Goal: Task Accomplishment & Management: Manage account settings

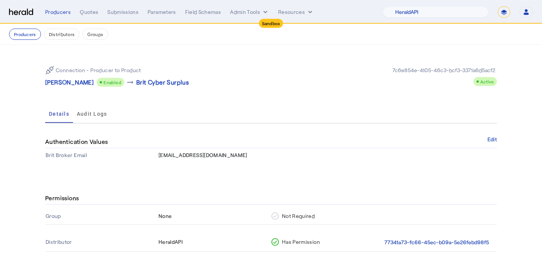
select select "pfm_2v8p_herald_api"
select select "*******"
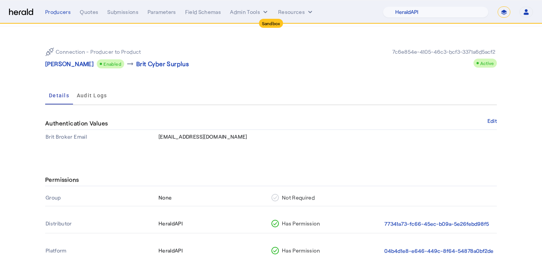
scroll to position [24, 0]
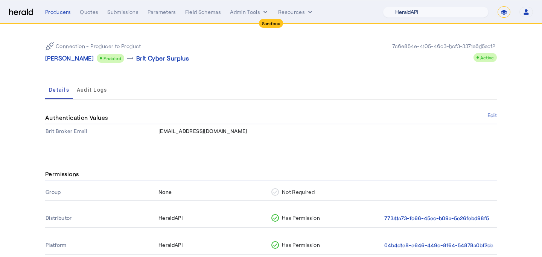
click at [428, 14] on select "1Fort Acrisure Acturis Affinity Advisors Affinity Risk Agentero AmWins Anzen Ao…" at bounding box center [436, 11] width 106 height 11
select select "pfm_lx2v_founder_shield"
click at [403, 6] on select "1Fort Acrisure Acturis Affinity Advisors Affinity Risk Agentero AmWins Anzen Ao…" at bounding box center [436, 11] width 106 height 11
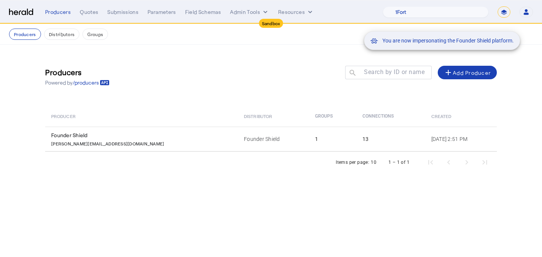
click at [178, 140] on div "You are now impersonating the Founder Shield platform." at bounding box center [271, 128] width 542 height 257
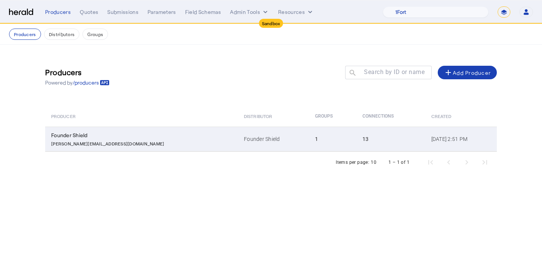
click at [238, 138] on td "Founder Shield" at bounding box center [273, 139] width 71 height 25
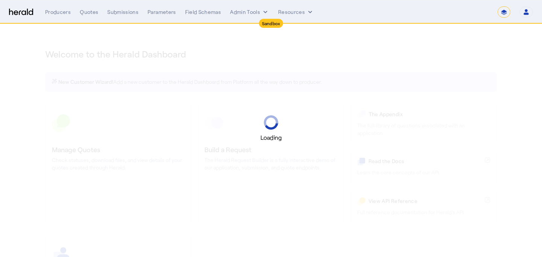
select select "*******"
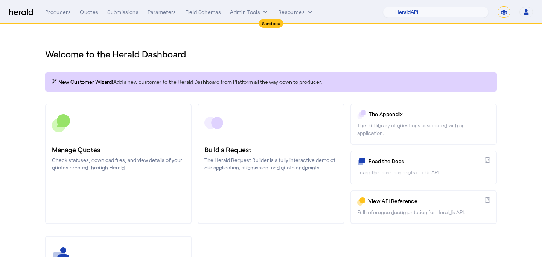
click at [458, 19] on nav "Sandbox Menu Producers Quotes Submissions Parameters Field Schemas Admin Tools …" at bounding box center [271, 11] width 542 height 23
click at [456, 12] on select "1Fort Acrisure Acturis Affinity Advisors Affinity Risk Agentero AmWins Anzen Ao…" at bounding box center [436, 11] width 106 height 11
click at [403, 6] on select "1Fort Acrisure Acturis Affinity Advisors Affinity Risk Agentero AmWins Anzen Ao…" at bounding box center [436, 11] width 106 height 11
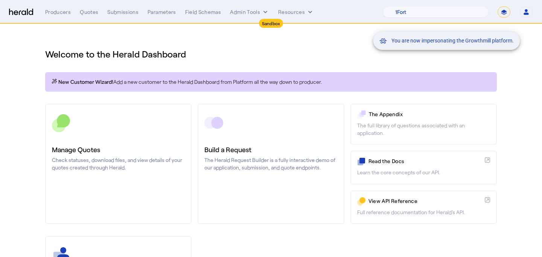
scroll to position [114, 0]
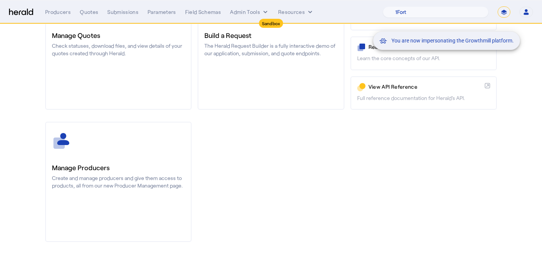
click at [82, 148] on div "You are now impersonating the Growthmill platform." at bounding box center [271, 128] width 542 height 257
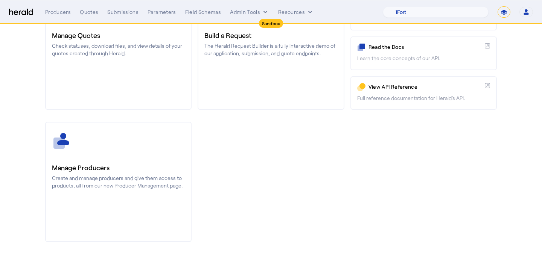
click at [85, 165] on h3 "Manage Producers" at bounding box center [118, 168] width 133 height 11
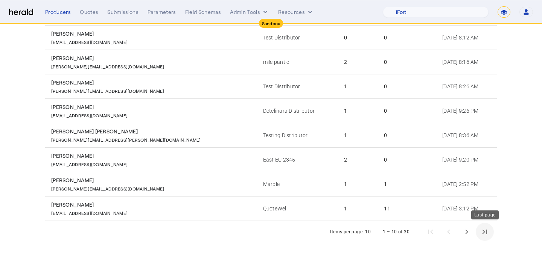
click at [477, 233] on span "Last page" at bounding box center [485, 232] width 18 height 18
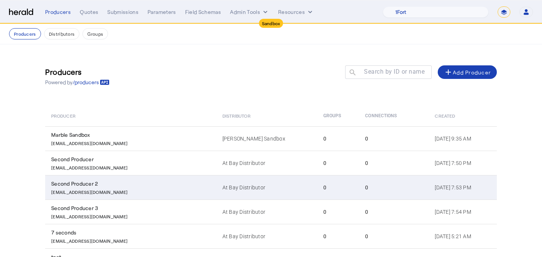
scroll to position [152, 0]
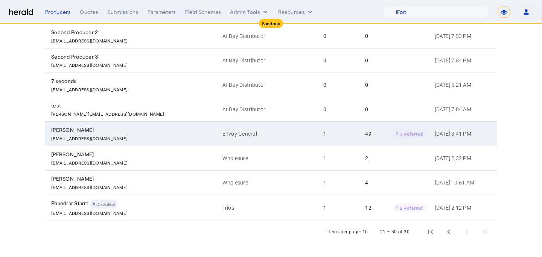
click at [365, 128] on td "49 3 Referred" at bounding box center [394, 134] width 70 height 24
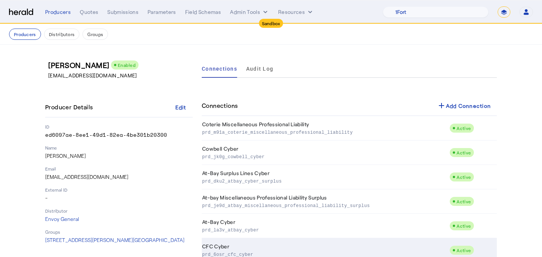
scroll to position [950, 0]
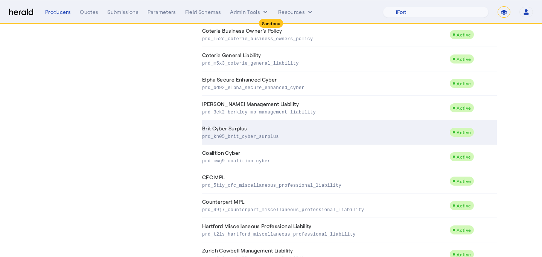
click at [338, 131] on td "Brit Cyber Surplus prd_kn05_brit_cyber_surplus" at bounding box center [326, 132] width 248 height 24
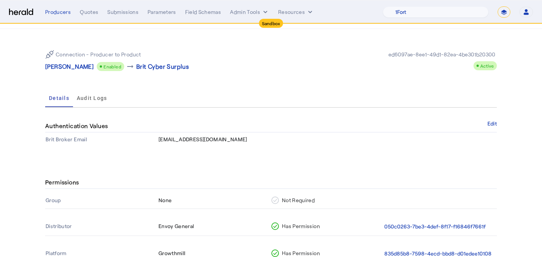
scroll to position [17, 0]
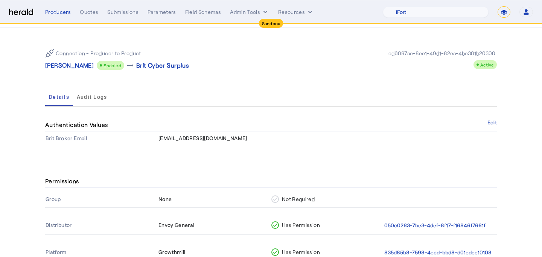
click at [443, 20] on nav "Sandbox Menu Producers Quotes Submissions Parameters Field Schemas Admin Tools …" at bounding box center [271, 11] width 542 height 23
click at [446, 14] on select "1Fort Acrisure Acturis Affinity Advisors Affinity Risk Agentero AmWins Anzen Ao…" at bounding box center [436, 11] width 106 height 11
click at [403, 6] on select "1Fort Acrisure Acturis Affinity Advisors Affinity Risk Agentero AmWins Anzen Ao…" at bounding box center [436, 11] width 106 height 11
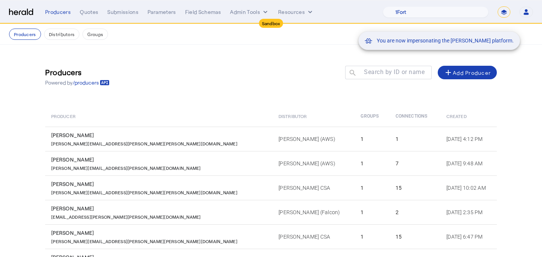
click at [226, 180] on div "You are now impersonating the Marsh platform." at bounding box center [271, 128] width 542 height 257
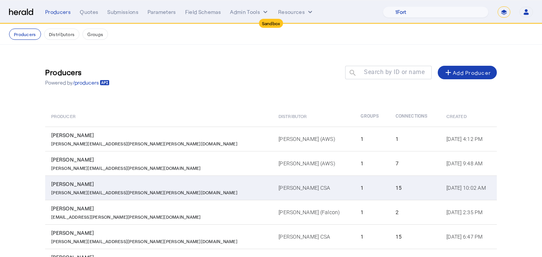
click at [272, 192] on td "Marsh CSA" at bounding box center [313, 188] width 82 height 24
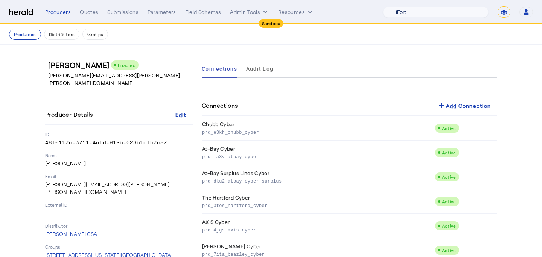
click at [458, 15] on select "1Fort Acrisure Acturis Affinity Advisors Affinity Risk Agentero AmWins Anzen Ao…" at bounding box center [436, 11] width 106 height 11
click at [460, 14] on select "1Fort Acrisure Acturis Affinity Advisors Affinity Risk Agentero AmWins Anzen Ao…" at bounding box center [436, 11] width 106 height 11
select select "pfm_r9a7_zywave"
click at [403, 6] on select "1Fort Acrisure Acturis Affinity Advisors Affinity Risk Agentero AmWins Anzen Ao…" at bounding box center [436, 11] width 106 height 11
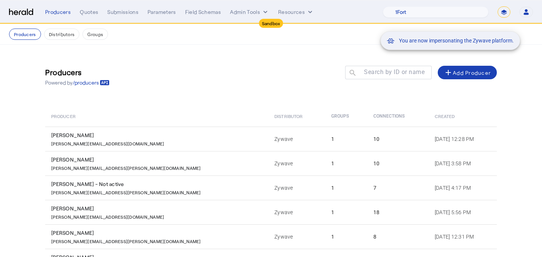
click at [93, 14] on div "You are now impersonating the Zywave platform." at bounding box center [271, 128] width 542 height 257
click at [90, 13] on div "You are now impersonating the Zywave platform." at bounding box center [271, 128] width 542 height 257
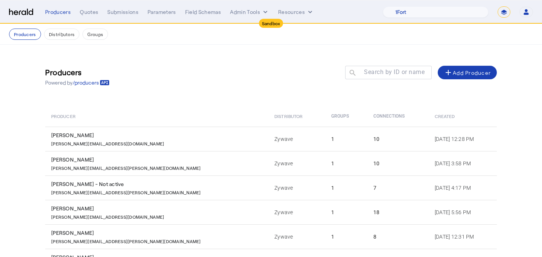
click at [90, 13] on div "Quotes" at bounding box center [89, 12] width 18 height 8
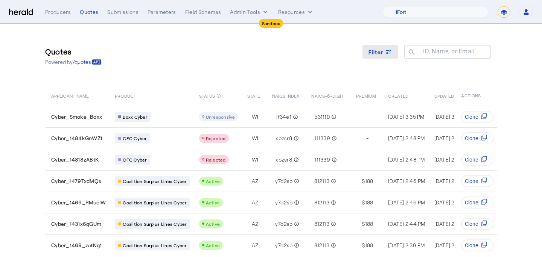
click at [377, 49] on span "Filter" at bounding box center [375, 52] width 15 height 8
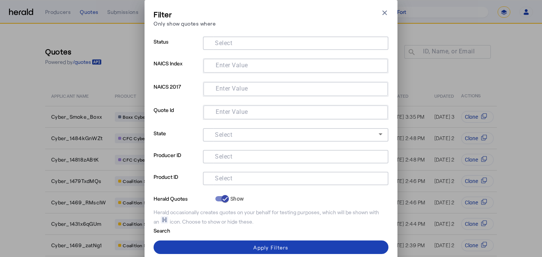
click at [284, 181] on input "Select" at bounding box center [294, 177] width 170 height 9
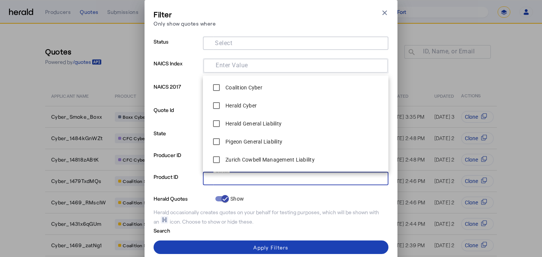
type input "*"
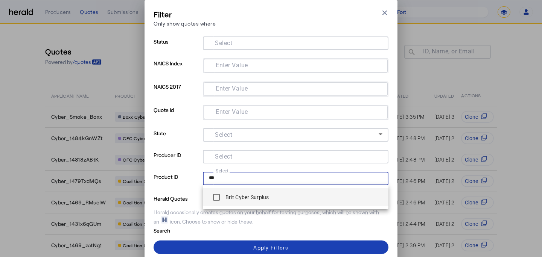
type input "***"
click at [263, 194] on label "Brit Cyber Surplus" at bounding box center [246, 198] width 45 height 8
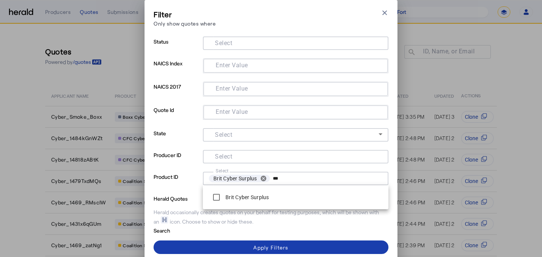
click at [201, 245] on span at bounding box center [271, 248] width 235 height 18
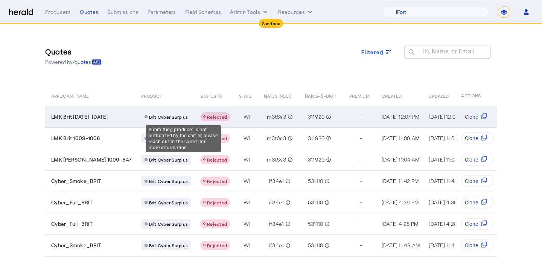
click at [207, 117] on span "Rejected" at bounding box center [217, 116] width 20 height 5
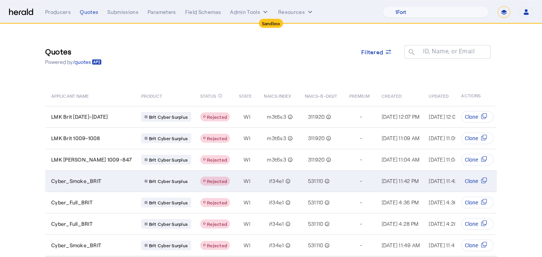
scroll to position [20, 0]
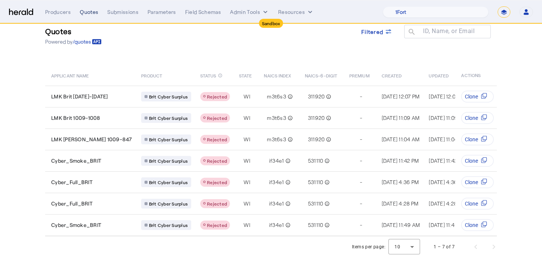
click at [84, 11] on div "Quotes" at bounding box center [89, 12] width 18 height 8
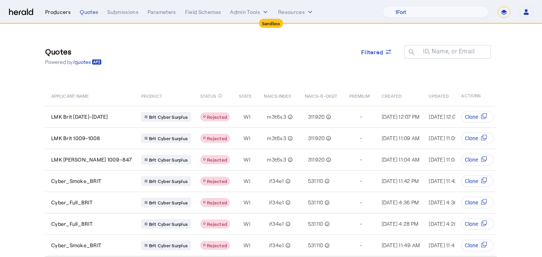
click at [65, 11] on div "Producers" at bounding box center [58, 12] width 26 height 8
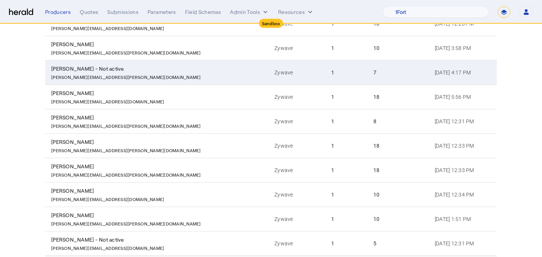
scroll to position [151, 0]
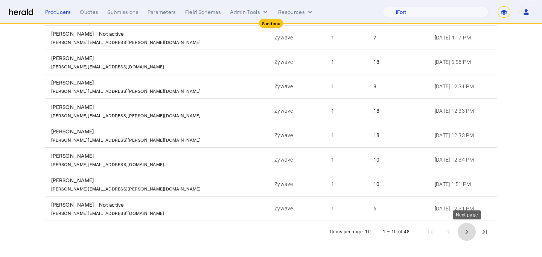
click at [469, 227] on span "Next page" at bounding box center [467, 232] width 18 height 18
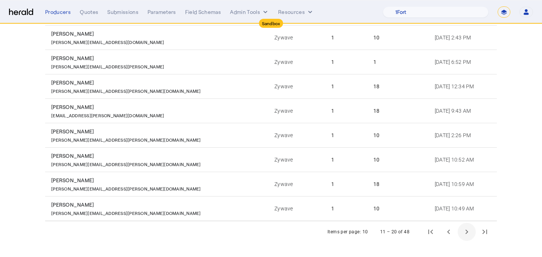
click at [464, 228] on span "Next page" at bounding box center [467, 232] width 18 height 18
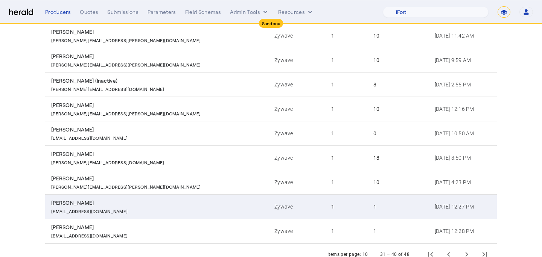
scroll to position [145, 0]
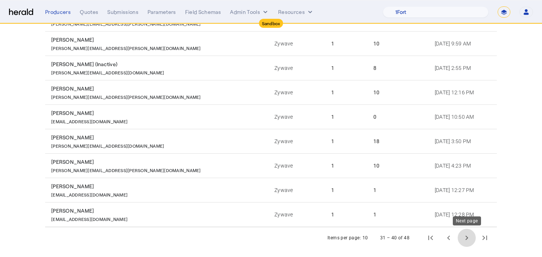
click at [465, 239] on span "Next page" at bounding box center [467, 238] width 18 height 18
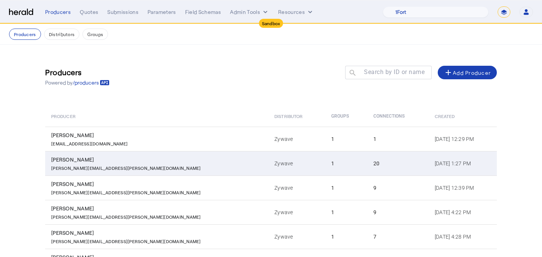
scroll to position [102, 0]
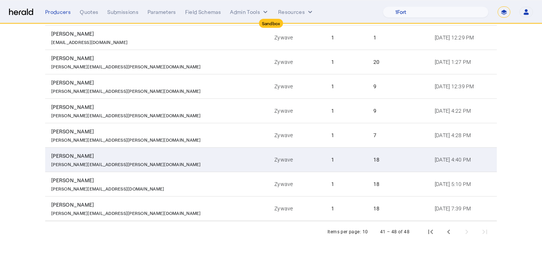
click at [373, 160] on div "18" at bounding box center [399, 160] width 52 height 8
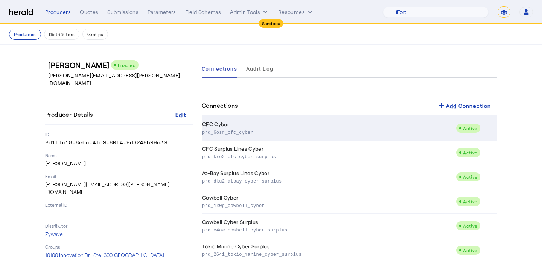
scroll to position [4, 0]
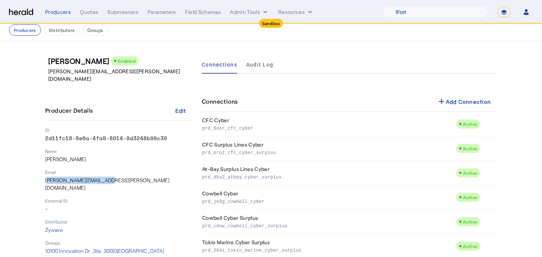
drag, startPoint x: 108, startPoint y: 172, endPoint x: 28, endPoint y: 172, distance: 79.8
copy p "Tim.OReilly@zywave.com"
click at [31, 33] on button "Producers" at bounding box center [25, 29] width 32 height 11
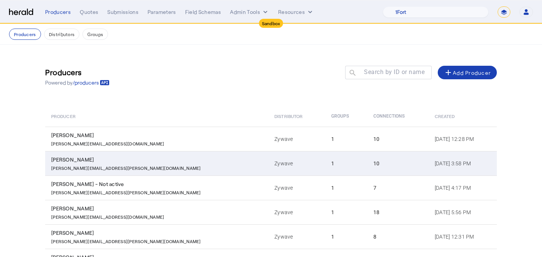
scroll to position [151, 0]
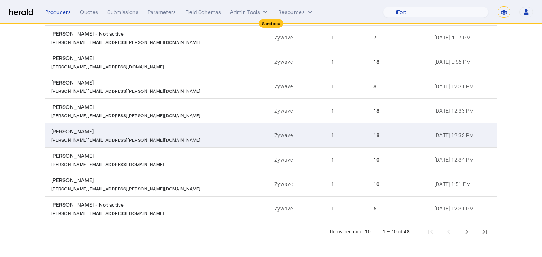
click at [367, 145] on td "18" at bounding box center [397, 135] width 61 height 24
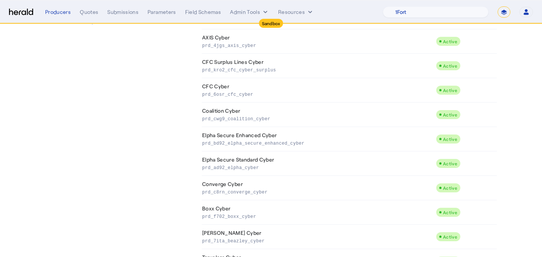
scroll to position [314, 0]
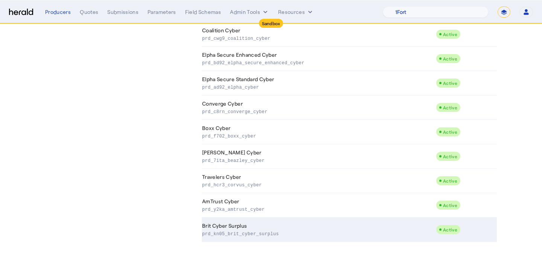
click at [356, 227] on td "Brit Cyber Surplus prd_kn05_brit_cyber_surplus" at bounding box center [319, 230] width 234 height 24
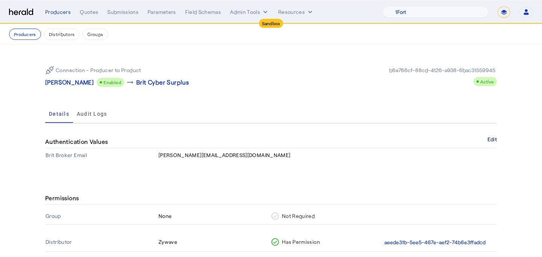
click at [494, 142] on button "Edit" at bounding box center [491, 139] width 9 height 5
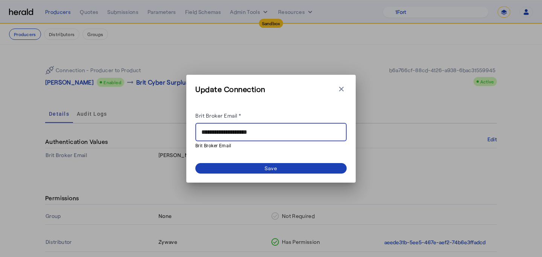
click at [264, 134] on input "**********" at bounding box center [270, 132] width 139 height 9
paste input "**"
click at [223, 130] on input "**********" at bounding box center [270, 132] width 139 height 9
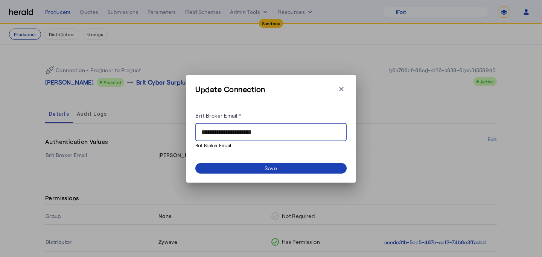
click at [205, 133] on input "**********" at bounding box center [270, 132] width 139 height 9
type input "**********"
click at [234, 168] on span at bounding box center [270, 168] width 151 height 11
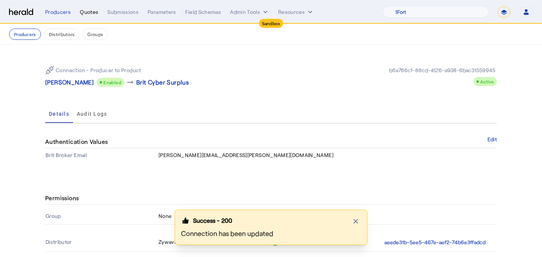
click at [87, 15] on div "Quotes" at bounding box center [89, 12] width 18 height 8
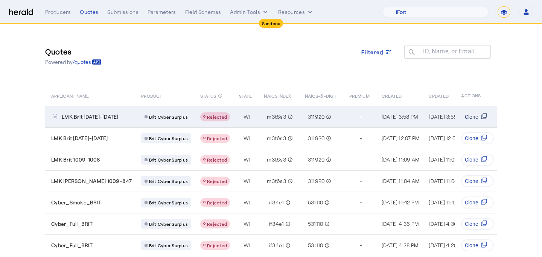
click at [476, 123] on button "Clone" at bounding box center [477, 117] width 33 height 12
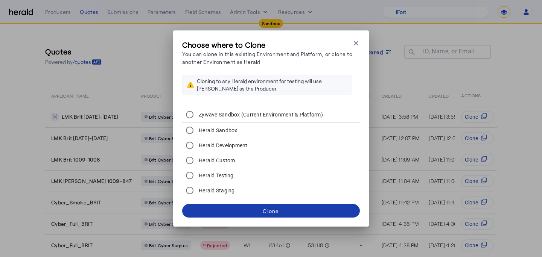
click at [316, 213] on span at bounding box center [271, 211] width 178 height 18
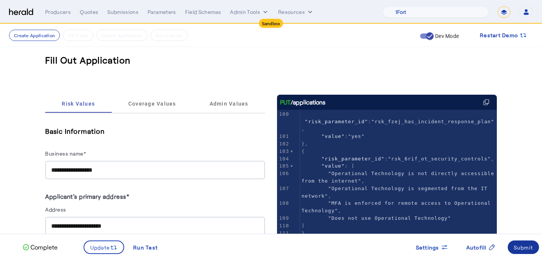
click at [525, 242] on span at bounding box center [524, 248] width 32 height 18
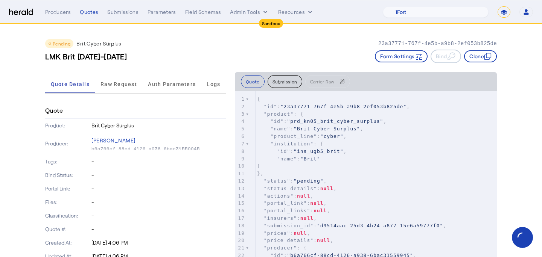
click at [82, 5] on nav "Sandbox Menu Producers Quotes Submissions Parameters Field Schemas Admin Tools …" at bounding box center [271, 11] width 542 height 23
click at [84, 8] on div "Quotes" at bounding box center [89, 12] width 18 height 8
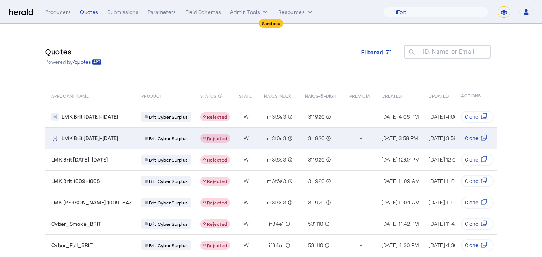
click at [258, 143] on td "m3t6s3 info_outline" at bounding box center [278, 138] width 41 height 21
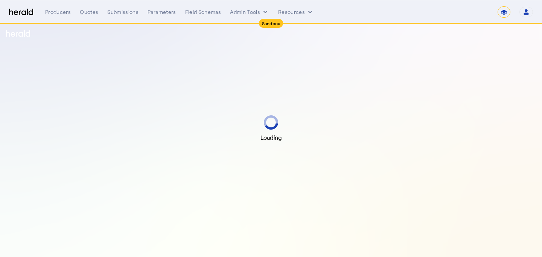
select select "*******"
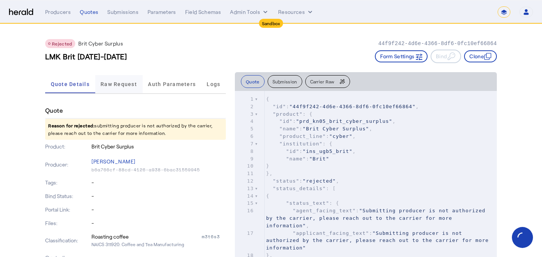
click at [135, 89] on span "Raw Request" at bounding box center [118, 84] width 37 height 18
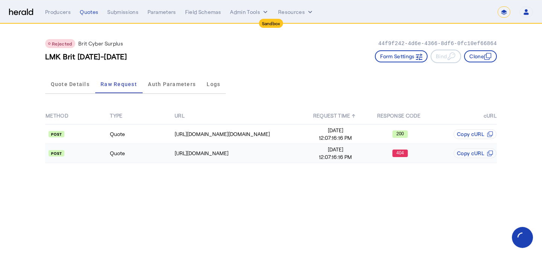
click at [363, 155] on span "12:07:16:16 PM" at bounding box center [336, 158] width 64 height 8
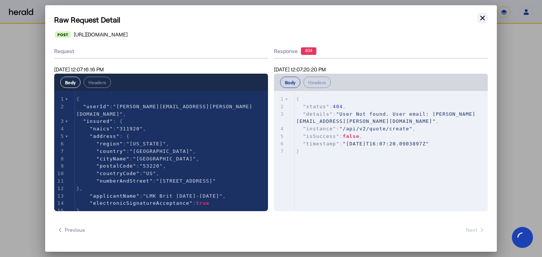
click at [480, 21] on icon "button" at bounding box center [483, 18] width 8 height 8
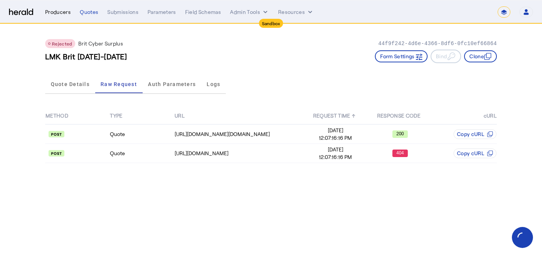
click at [64, 8] on div "Producers" at bounding box center [58, 12] width 26 height 8
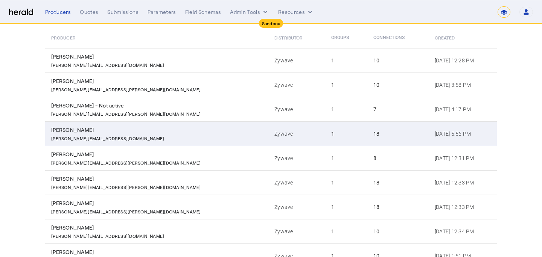
scroll to position [151, 0]
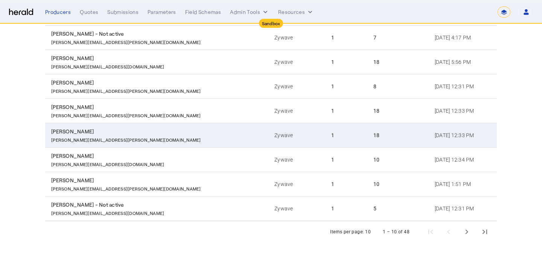
click at [325, 137] on td "1" at bounding box center [346, 135] width 42 height 24
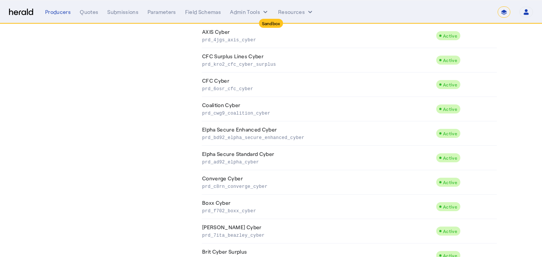
scroll to position [314, 0]
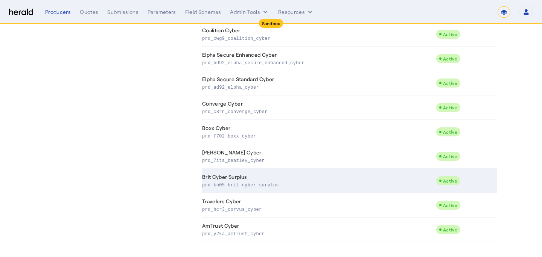
click at [338, 170] on td "Brit Cyber Surplus prd_kn05_brit_cyber_surplus" at bounding box center [319, 181] width 234 height 24
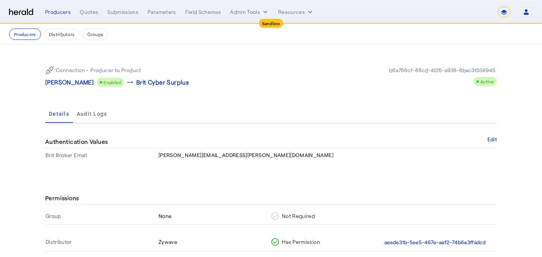
click at [490, 135] on mat-tab-group "Details Audit Logs Authentication Values Edit Brit Broker Email lisa.kutil@zywa…" at bounding box center [271, 133] width 452 height 57
click at [490, 137] on button "Edit" at bounding box center [491, 139] width 9 height 5
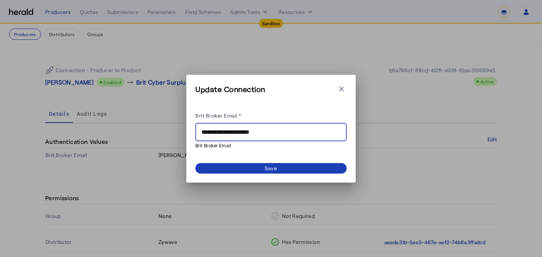
click at [243, 133] on input "**********" at bounding box center [270, 132] width 139 height 9
type input "**********"
click at [298, 172] on span at bounding box center [270, 168] width 151 height 11
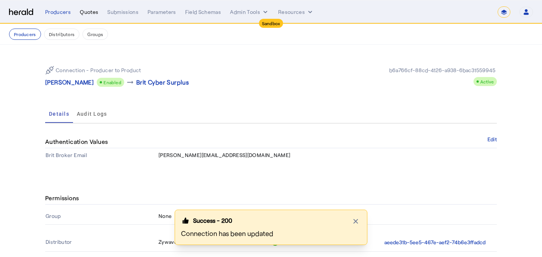
click at [90, 13] on div "Quotes" at bounding box center [89, 12] width 18 height 8
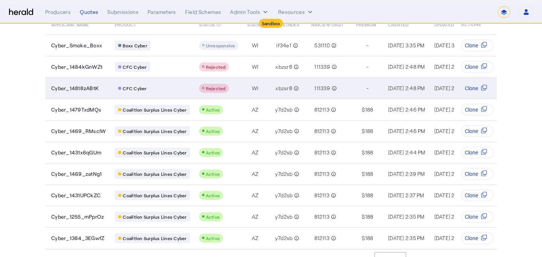
scroll to position [85, 0]
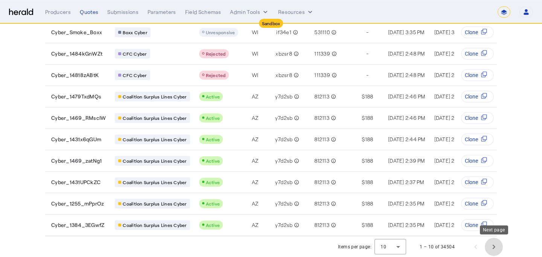
click at [495, 250] on span "Next page" at bounding box center [494, 247] width 18 height 18
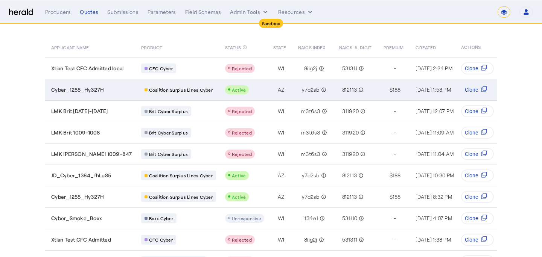
scroll to position [46, 0]
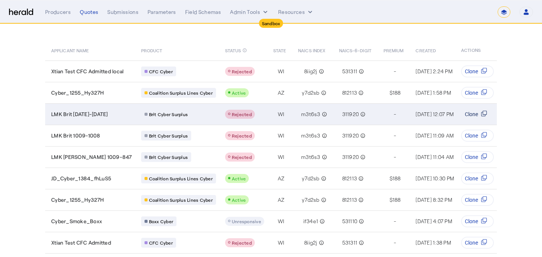
click at [472, 115] on span "Clone" at bounding box center [471, 115] width 13 height 8
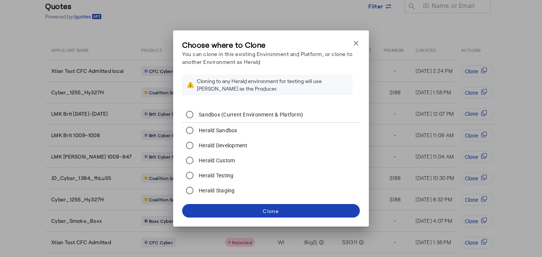
scroll to position [0, 0]
click at [253, 215] on span at bounding box center [271, 211] width 178 height 18
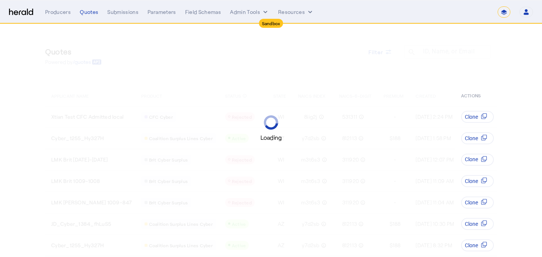
scroll to position [46, 0]
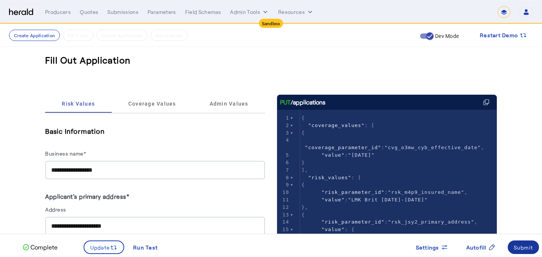
click at [519, 246] on div "Submit" at bounding box center [524, 248] width 20 height 8
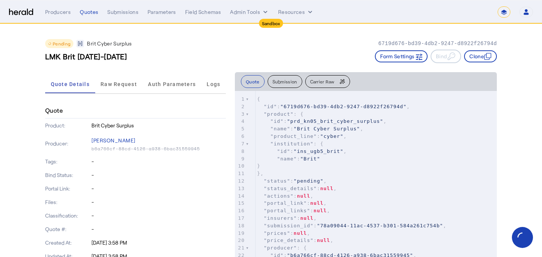
click at [100, 18] on nav "**********" at bounding box center [271, 11] width 542 height 23
click at [87, 15] on div "Quotes" at bounding box center [89, 12] width 18 height 8
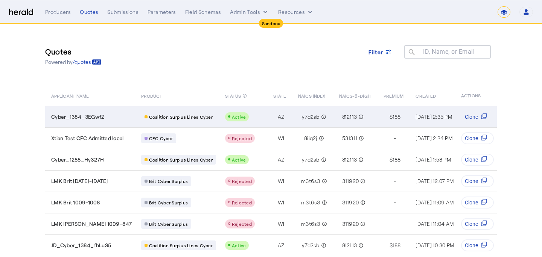
scroll to position [85, 0]
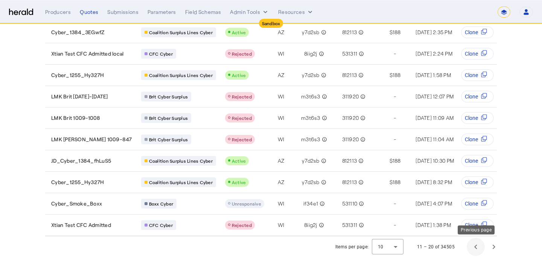
click at [478, 252] on span "Previous page" at bounding box center [476, 247] width 18 height 18
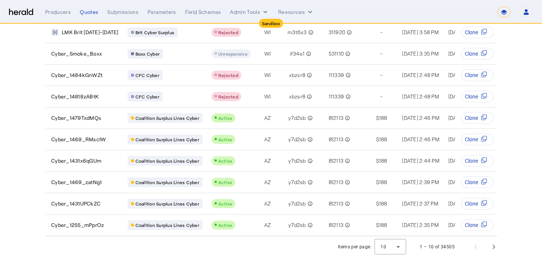
scroll to position [0, 0]
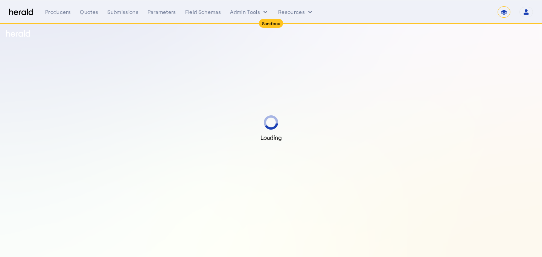
select select "*******"
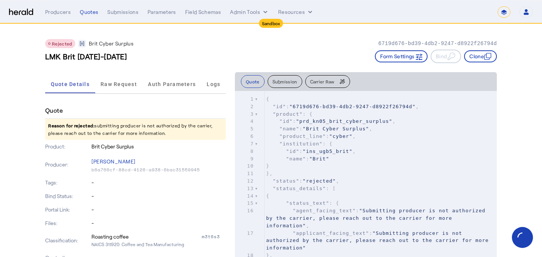
click at [289, 83] on button "Submission" at bounding box center [285, 81] width 35 height 13
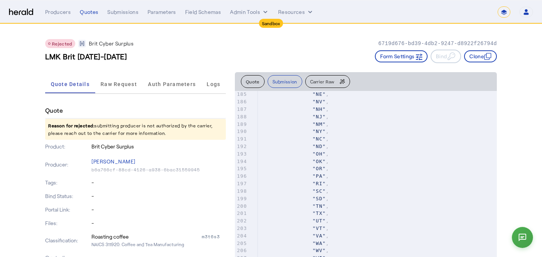
click at [337, 125] on pre ""NM" ," at bounding box center [377, 125] width 239 height 8
type input "*"
click at [316, 79] on span "Carrier Raw" at bounding box center [322, 81] width 24 height 5
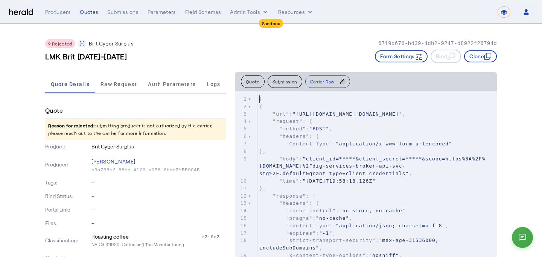
click at [284, 124] on span ""request"" at bounding box center [287, 122] width 30 height 6
type input "*"
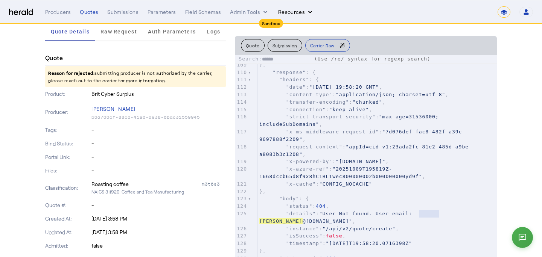
type input "******"
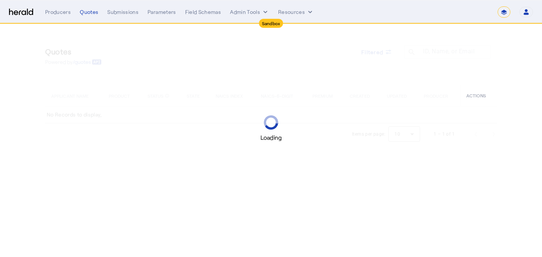
select select "*******"
select select "pfm_r9a7_zywave"
select select "*******"
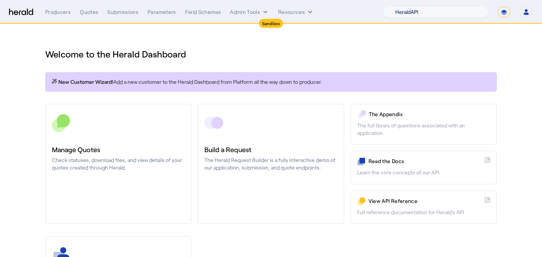
click at [445, 14] on select "1Fort Acrisure Acturis Affinity Advisors Affinity Risk Agentero AmWins Anzen Ao…" at bounding box center [436, 11] width 106 height 11
click at [403, 6] on select "1Fort Acrisure Acturis Affinity Advisors Affinity Risk Agentero AmWins Anzen Ao…" at bounding box center [436, 11] width 106 height 11
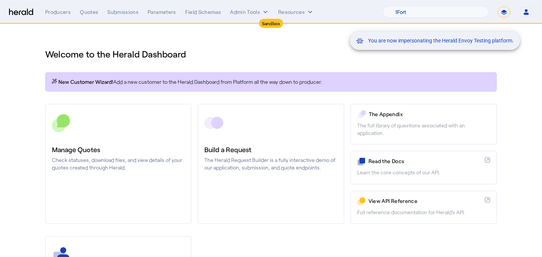
scroll to position [114, 0]
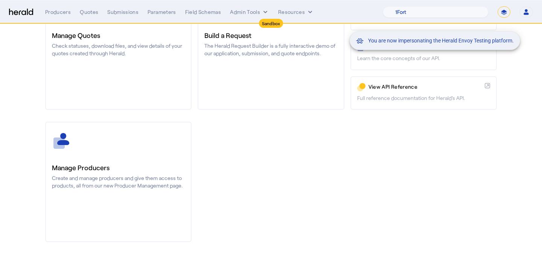
click at [79, 221] on div "You are now impersonating the Herald Envoy Testing platform." at bounding box center [271, 128] width 542 height 257
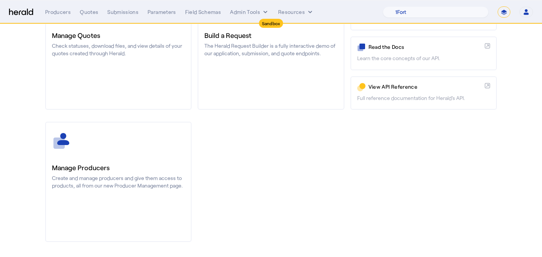
click at [91, 193] on link "Manage Producers Create and manage producers and give them access to products, …" at bounding box center [118, 182] width 146 height 120
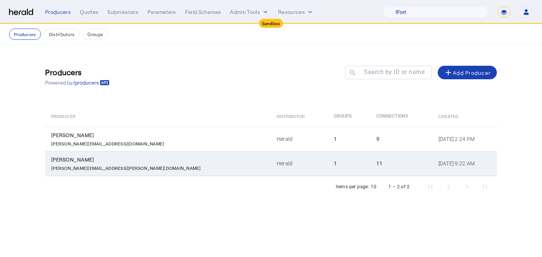
click at [172, 158] on div "[PERSON_NAME]" at bounding box center [159, 160] width 216 height 8
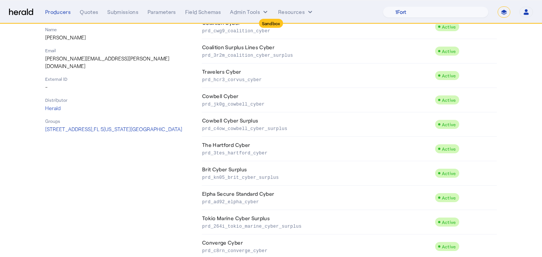
scroll to position [125, 0]
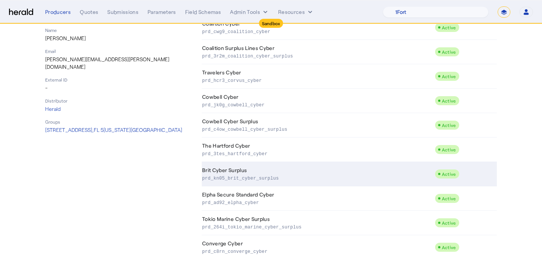
click at [261, 170] on td "Brit Cyber Surplus prd_kn05_brit_cyber_surplus" at bounding box center [318, 174] width 233 height 24
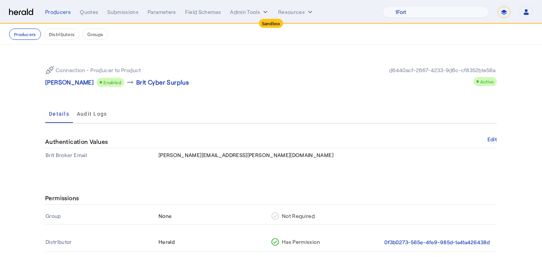
click at [82, 7] on div "Producers Quotes Submissions Parameters Field Schemas Admin Tools Resources 1Fo…" at bounding box center [289, 11] width 488 height 11
click at [83, 11] on div "Quotes" at bounding box center [89, 12] width 18 height 8
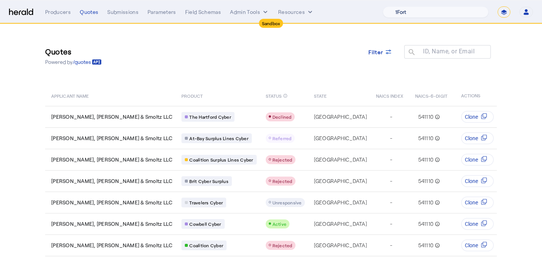
click at [459, 14] on select "1Fort Acrisure Acturis Affinity Advisors Affinity Risk Agentero AmWins Anzen Ao…" at bounding box center [436, 11] width 106 height 11
click at [403, 6] on select "1Fort Acrisure Acturis Affinity Advisors Affinity Risk Agentero AmWins Anzen Ao…" at bounding box center [436, 11] width 106 height 11
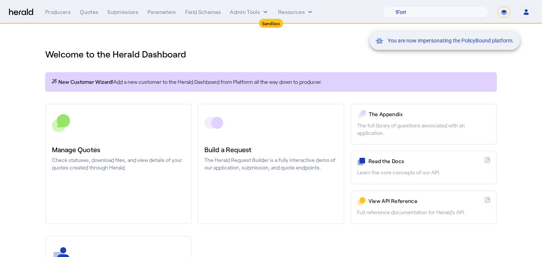
click at [142, 213] on div "You are now impersonating the PolicyBound platform." at bounding box center [271, 128] width 542 height 257
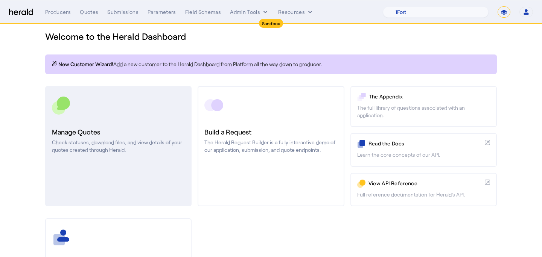
scroll to position [20, 0]
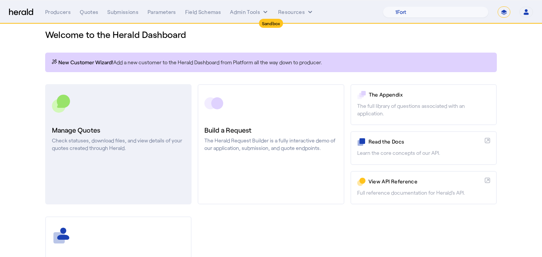
click at [147, 199] on link "Manage Quotes Check statuses, download files, and view details of your quotes c…" at bounding box center [118, 144] width 146 height 120
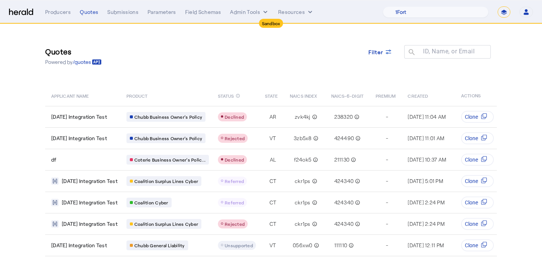
scroll to position [18, 0]
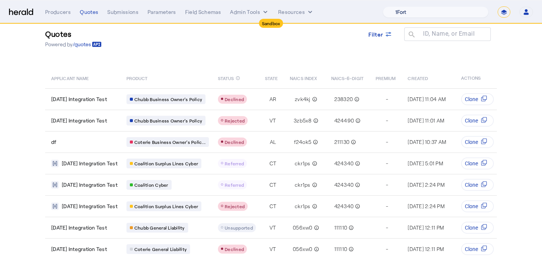
click at [417, 14] on select "1Fort Acrisure Acturis Affinity Advisors Affinity Risk Agentero AmWins Anzen Ao…" at bounding box center [436, 11] width 106 height 11
click at [403, 6] on select "1Fort Acrisure Acturis Affinity Advisors Affinity Risk Agentero AmWins Anzen Ao…" at bounding box center [436, 11] width 106 height 11
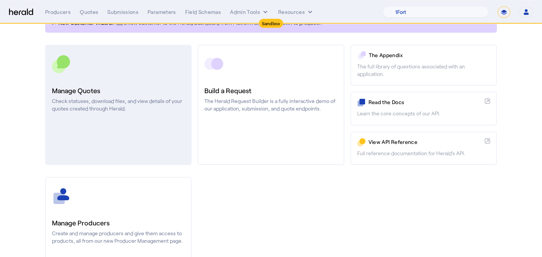
scroll to position [59, 0]
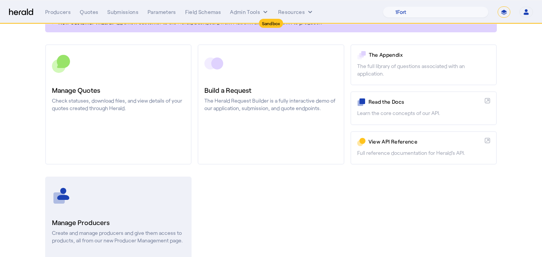
click at [135, 189] on div at bounding box center [118, 196] width 133 height 19
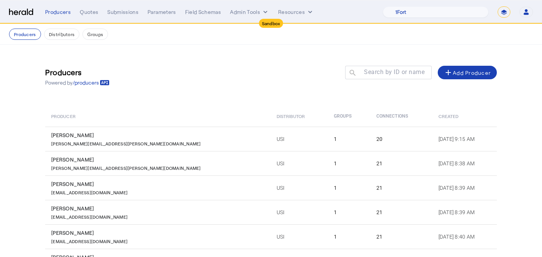
click at [328, 158] on td "1" at bounding box center [349, 163] width 43 height 24
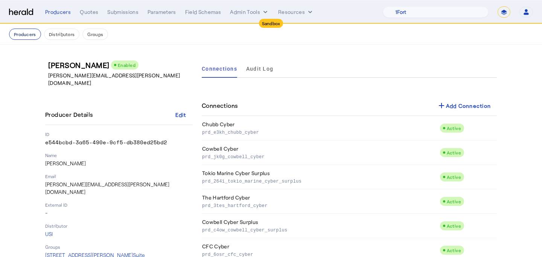
click at [27, 32] on button "Producers" at bounding box center [25, 34] width 32 height 11
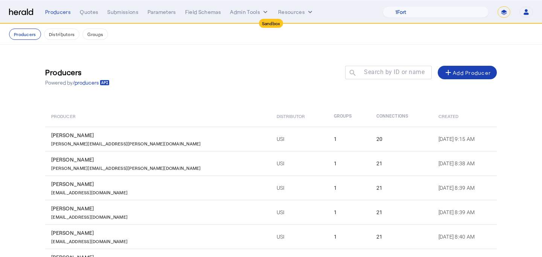
click at [164, 146] on div "[PERSON_NAME][EMAIL_ADDRESS][PERSON_NAME][DOMAIN_NAME]" at bounding box center [159, 143] width 216 height 8
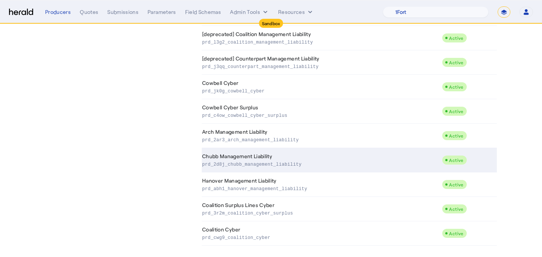
scroll to position [363, 0]
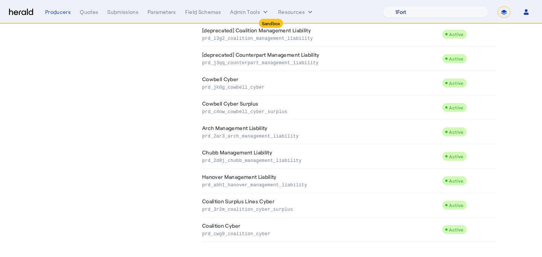
click at [467, 12] on select "1Fort Acrisure Acturis Affinity Advisors Affinity Risk Agentero AmWins Anzen Ao…" at bounding box center [436, 11] width 106 height 11
select select "pfm_d6fd_vouch"
click at [403, 6] on select "1Fort Acrisure Acturis Affinity Advisors Affinity Risk Agentero AmWins Anzen Ao…" at bounding box center [436, 11] width 106 height 11
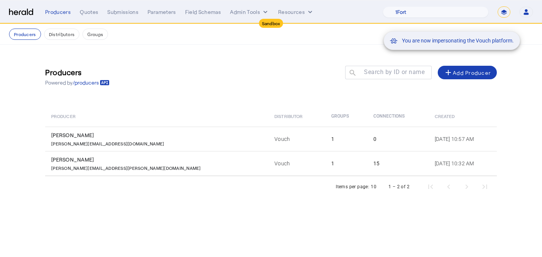
click at [190, 158] on div "You are now impersonating the Vouch platform." at bounding box center [271, 128] width 542 height 257
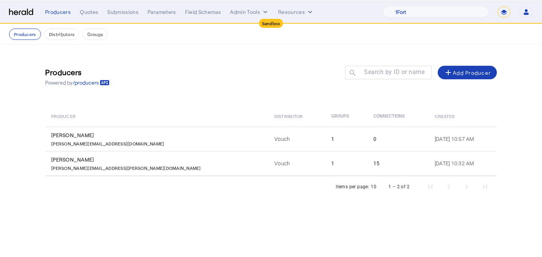
click at [268, 158] on td "Vouch" at bounding box center [296, 163] width 57 height 25
